Goal: Task Accomplishment & Management: Use online tool/utility

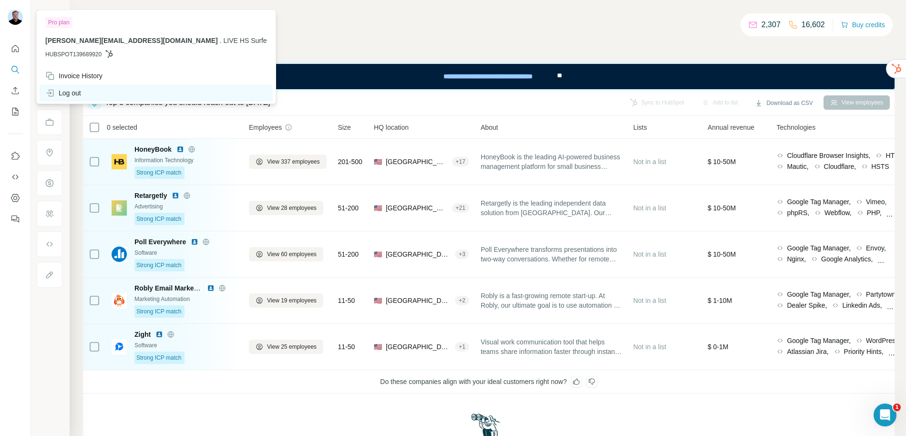
click at [80, 89] on div "Log out" at bounding box center [63, 93] width 36 height 10
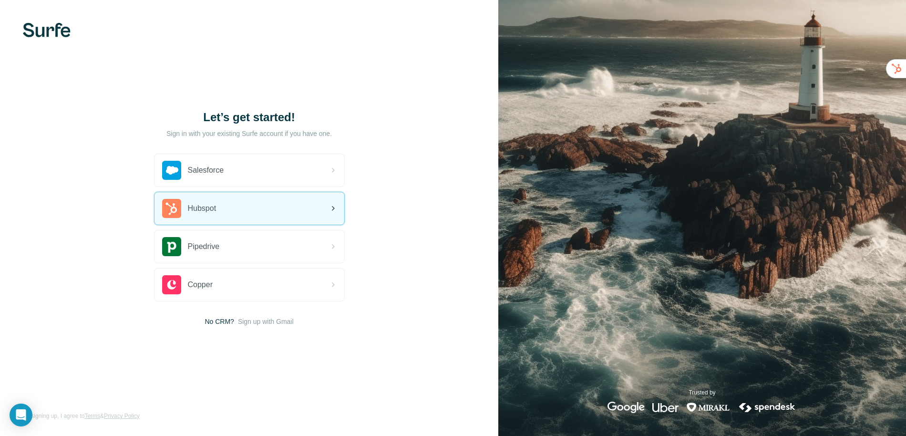
click at [221, 203] on div "Hubspot" at bounding box center [249, 208] width 190 height 32
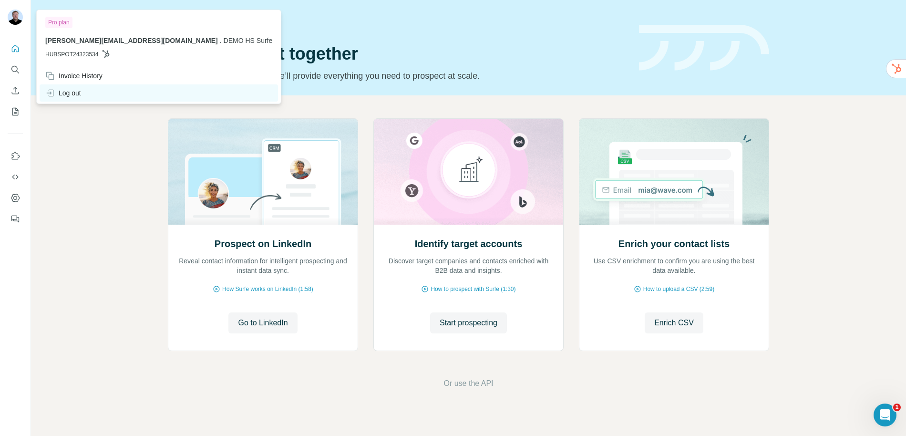
click at [84, 94] on div "Log out" at bounding box center [159, 92] width 238 height 17
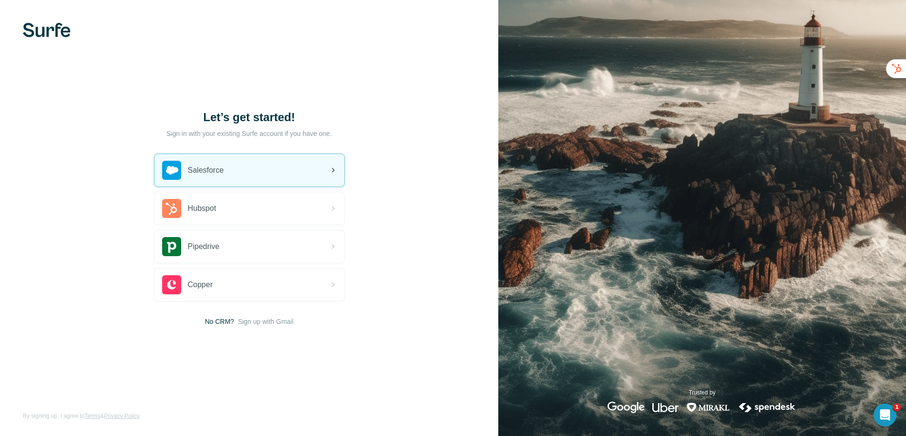
click at [205, 166] on span "Salesforce" at bounding box center [206, 169] width 36 height 11
click at [213, 171] on span "Salesforce" at bounding box center [206, 169] width 36 height 11
click at [205, 184] on div "Salesforce" at bounding box center [249, 170] width 190 height 32
click at [245, 177] on div "Salesforce" at bounding box center [249, 170] width 190 height 32
click at [217, 176] on div "Salesforce" at bounding box center [193, 170] width 62 height 19
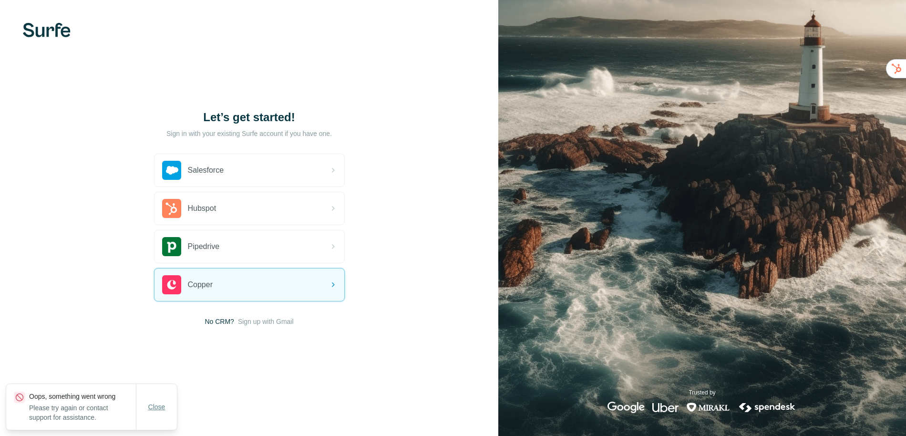
click at [163, 406] on span "Close" at bounding box center [156, 407] width 17 height 10
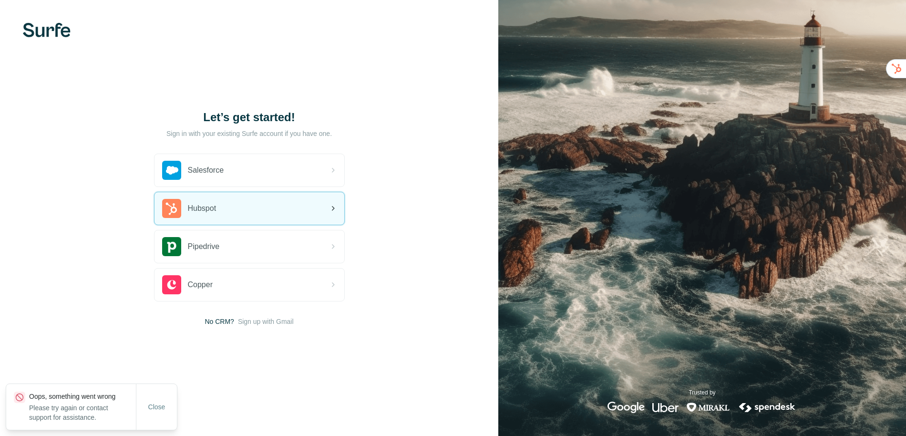
click at [216, 203] on span "Hubspot" at bounding box center [202, 208] width 29 height 11
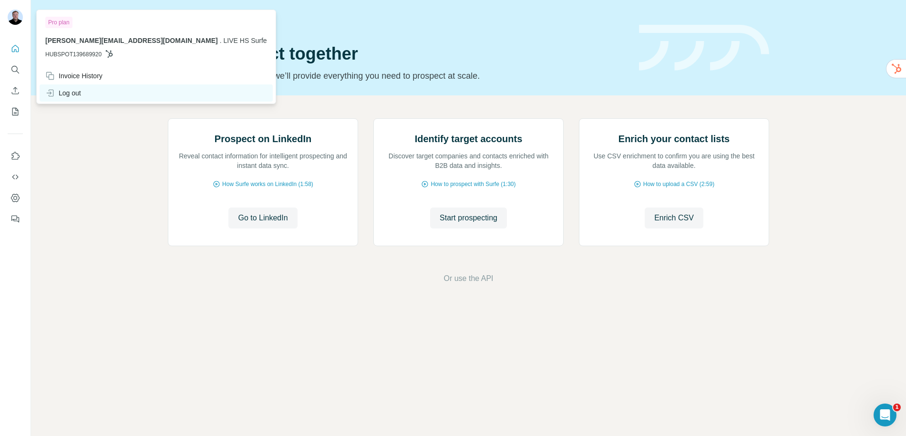
click at [73, 90] on div "Log out" at bounding box center [63, 93] width 36 height 10
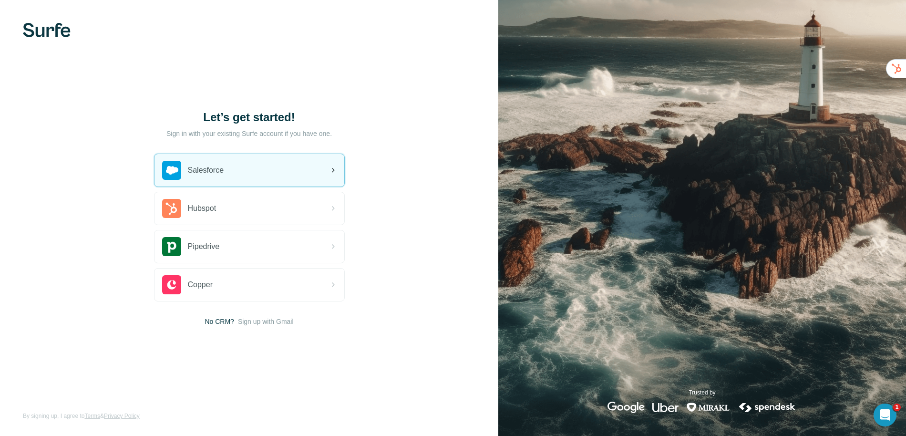
click at [226, 171] on div "Salesforce" at bounding box center [249, 170] width 190 height 32
click at [235, 173] on div "Salesforce" at bounding box center [249, 170] width 190 height 32
click at [215, 173] on span "Salesforce" at bounding box center [206, 169] width 36 height 11
click at [224, 171] on span "Salesforce" at bounding box center [206, 169] width 36 height 11
